Goal: Obtain resource: Obtain resource

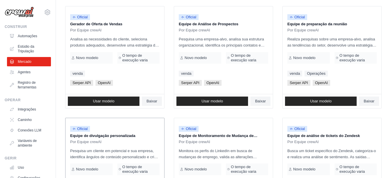
scroll to position [163, 0]
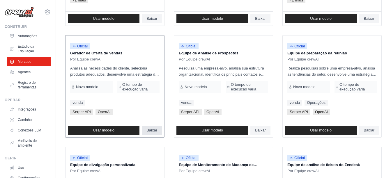
click at [151, 130] on span "Baixar" at bounding box center [151, 130] width 11 height 5
click at [387, 90] on div "Search and Filters Find the perfect template for your needs Procurar Caso de us…" at bounding box center [223, 121] width 335 height 556
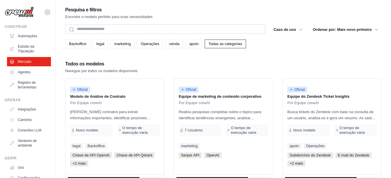
scroll to position [29, 0]
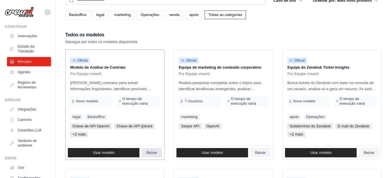
click at [150, 153] on span "Baixar" at bounding box center [151, 152] width 11 height 5
click at [187, 35] on div "Todos os modelos Navegue por todos os modelos disponíveis" at bounding box center [223, 38] width 316 height 14
click at [260, 153] on span "Baixar" at bounding box center [260, 152] width 11 height 5
click at [367, 153] on span "Baixar" at bounding box center [369, 152] width 11 height 5
click at [141, 37] on div "Todos os modelos Navegue por todos os modelos disponíveis" at bounding box center [223, 38] width 316 height 14
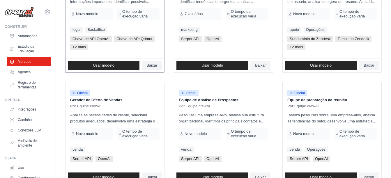
scroll to position [146, 0]
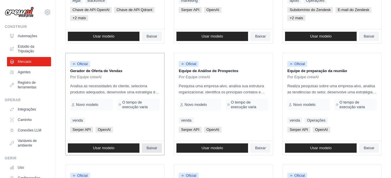
click at [148, 148] on span "Baixar" at bounding box center [151, 148] width 11 height 5
click at [167, 50] on ul "Oficial Modelo de Análise de Contrato Por Equipe crewAI Analisa contratos para …" at bounding box center [223, 160] width 316 height 454
click at [261, 148] on span "Baixar" at bounding box center [260, 148] width 11 height 5
click at [372, 147] on span "Baixar" at bounding box center [369, 148] width 11 height 5
click at [383, 127] on div "Pesquisa e filtros Encontre o modelo perfeito para suas necessidades Procurar C…" at bounding box center [223, 138] width 335 height 556
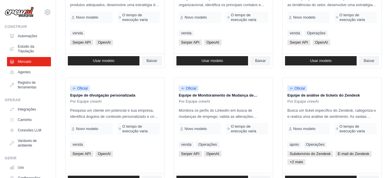
scroll to position [262, 0]
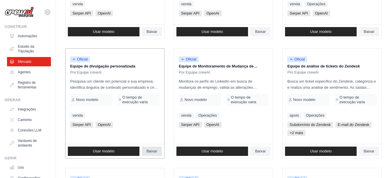
click at [151, 152] on span "Baixar" at bounding box center [151, 151] width 11 height 5
click at [167, 53] on ul "Oficial Modelo de Análise de Contrato Por Equipe crewAI Analisa contratos para …" at bounding box center [223, 44] width 316 height 454
click at [258, 150] on span "Baixar" at bounding box center [260, 151] width 11 height 5
click at [387, 133] on div "Pesquisa e filtros Encontre o modelo perfeito para suas necessidades Procurar C…" at bounding box center [223, 22] width 335 height 556
click at [367, 152] on span "Baixar" at bounding box center [369, 151] width 11 height 5
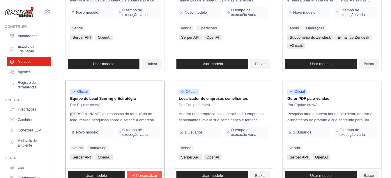
scroll to position [378, 0]
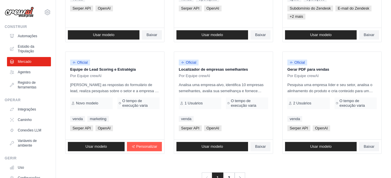
click at [254, 147] on link "Baixar" at bounding box center [260, 146] width 20 height 9
click at [368, 148] on span "Baixar" at bounding box center [369, 146] width 11 height 5
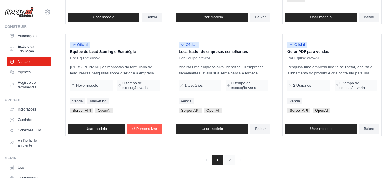
click at [228, 161] on link "2" at bounding box center [230, 160] width 12 height 10
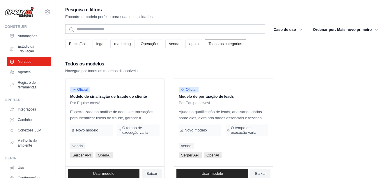
scroll to position [29, 0]
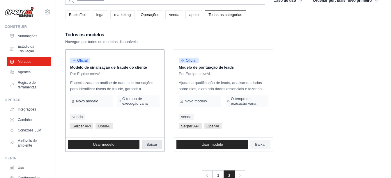
click at [150, 144] on span "Baixar" at bounding box center [151, 144] width 11 height 5
click at [173, 37] on div "Todos os modelos Navegue por todos os modelos disponíveis" at bounding box center [223, 38] width 316 height 14
click at [256, 144] on span "Baixar" at bounding box center [260, 144] width 11 height 5
click at [367, 90] on ul "Oficial Modelo de sinalização de fraude do cliente Por Equipe crewAI Especializ…" at bounding box center [223, 100] width 316 height 102
click at [25, 37] on font "Automações" at bounding box center [28, 36] width 20 height 5
